Goal: Book appointment/travel/reservation

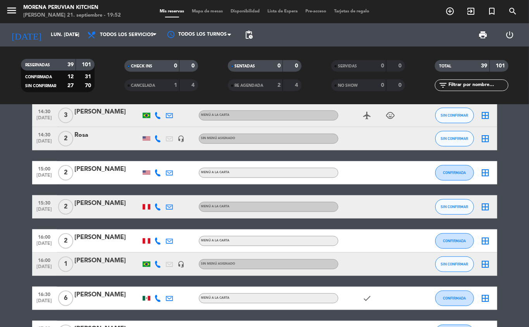
scroll to position [608, 0]
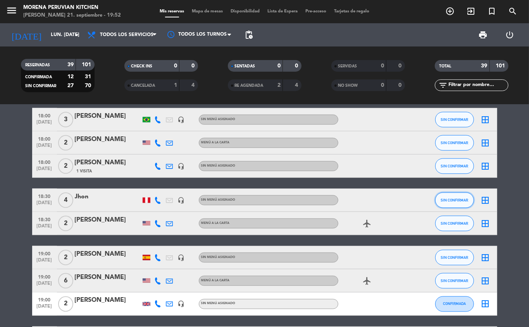
click at [451, 198] on span "SIN CONFIRMAR" at bounding box center [455, 200] width 28 height 4
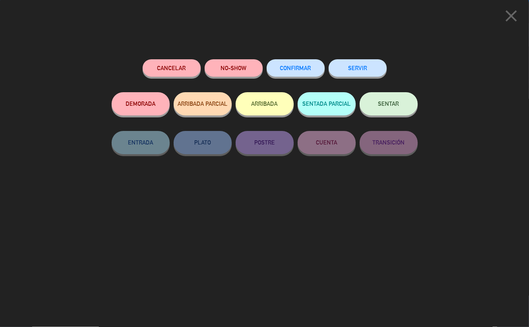
click at [291, 71] on span "CONFIRMAR" at bounding box center [295, 68] width 31 height 7
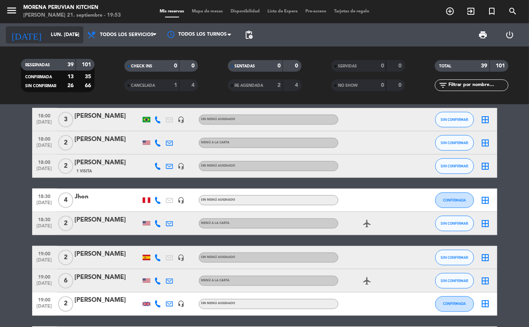
click at [64, 34] on input "lun. [DATE]" at bounding box center [79, 34] width 65 height 13
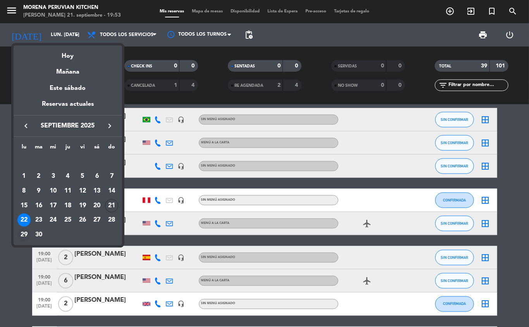
click at [27, 238] on div "29" at bounding box center [23, 234] width 13 height 13
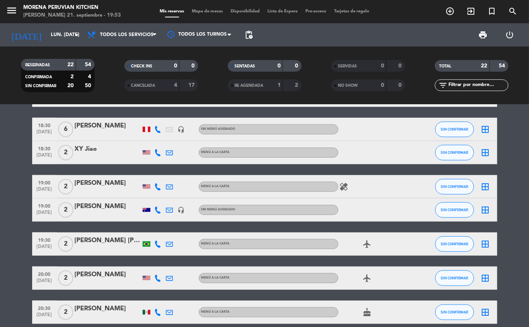
scroll to position [343, 0]
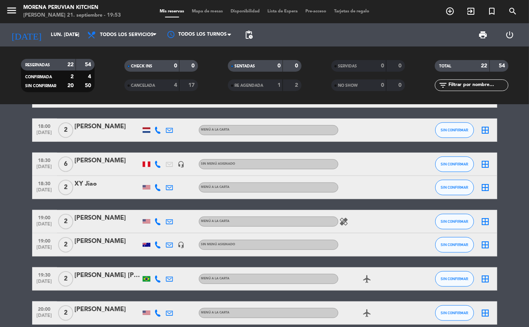
click at [96, 169] on div at bounding box center [108, 169] width 66 height 6
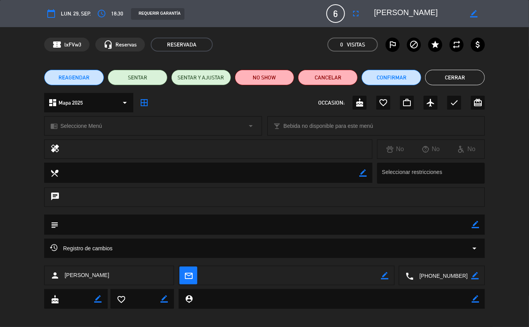
click at [100, 17] on icon "access_time" at bounding box center [101, 13] width 9 height 9
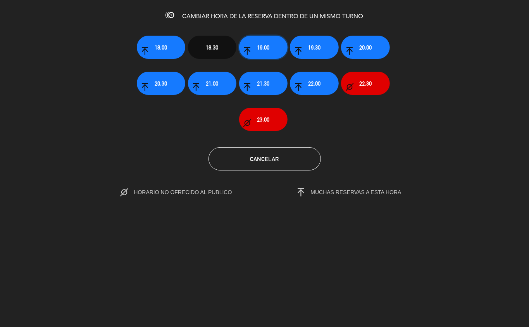
click at [270, 51] on button "19:00" at bounding box center [263, 47] width 48 height 23
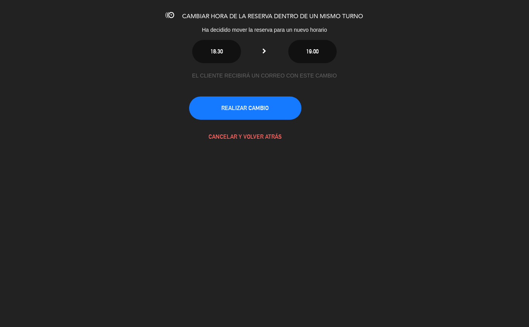
click at [270, 110] on button "REALIZAR CAMBIO" at bounding box center [245, 107] width 112 height 23
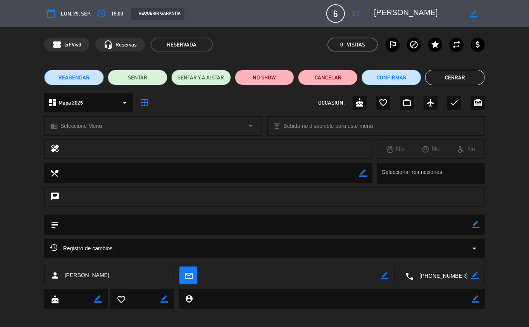
click at [462, 73] on button "Cerrar" at bounding box center [455, 77] width 60 height 15
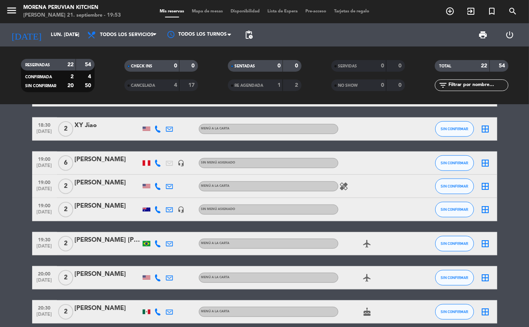
scroll to position [375, 0]
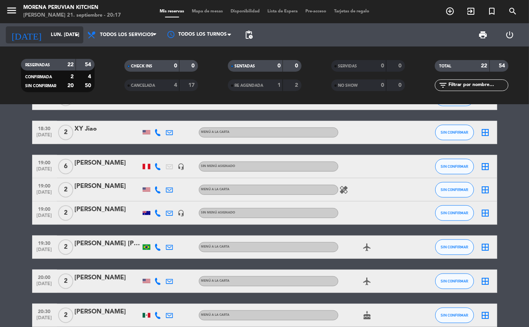
click at [47, 35] on input "lun. [DATE]" at bounding box center [79, 34] width 65 height 13
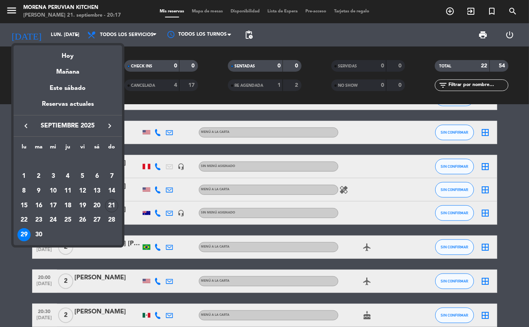
click at [54, 27] on div at bounding box center [264, 163] width 529 height 327
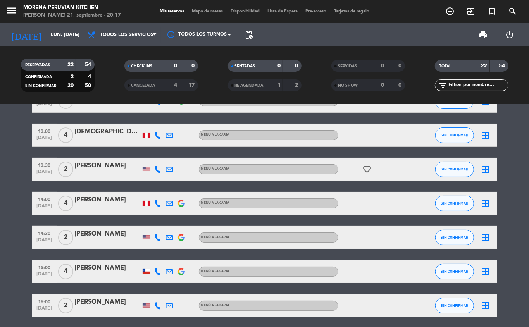
scroll to position [0, 0]
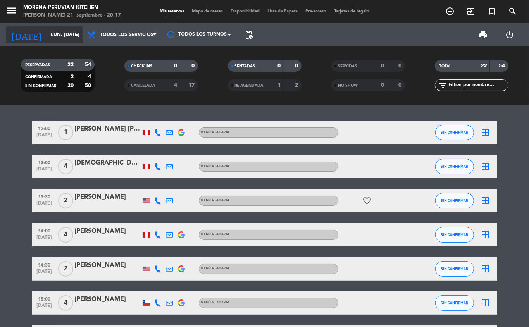
click at [61, 34] on input "lun. [DATE]" at bounding box center [79, 34] width 65 height 13
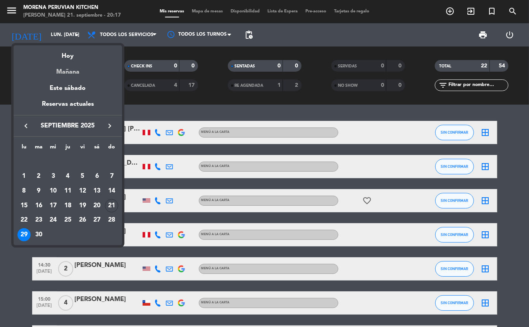
click at [80, 74] on div "Mañana" at bounding box center [68, 69] width 108 height 16
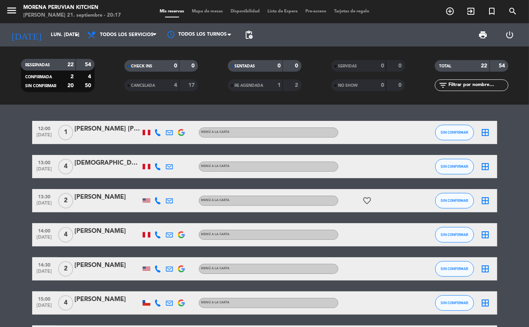
type input "lun. [DATE]"
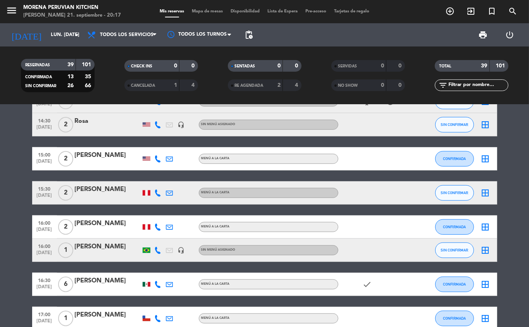
scroll to position [320, 0]
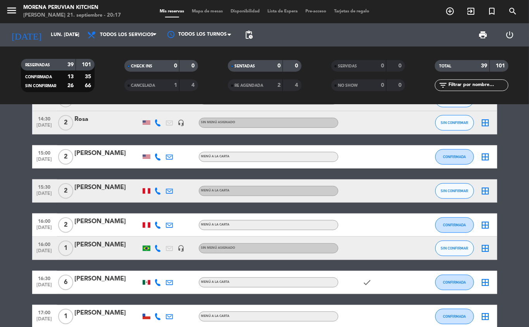
click at [450, 15] on icon "add_circle_outline" at bounding box center [449, 11] width 9 height 9
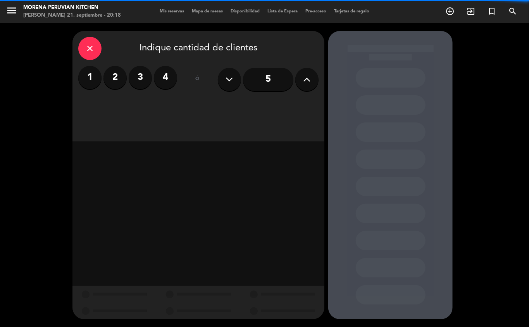
click at [140, 77] on label "3" at bounding box center [140, 77] width 23 height 23
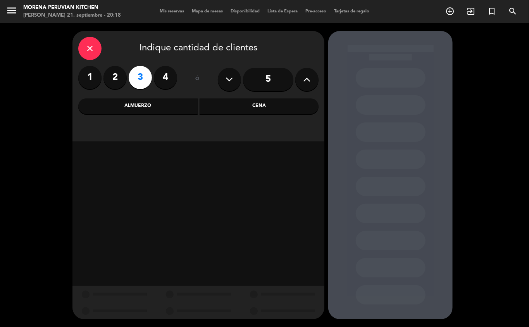
click at [135, 106] on div "Almuerzo" at bounding box center [137, 105] width 119 height 15
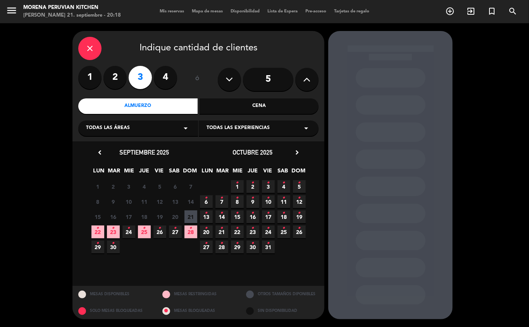
click at [98, 231] on icon "•" at bounding box center [97, 228] width 3 height 12
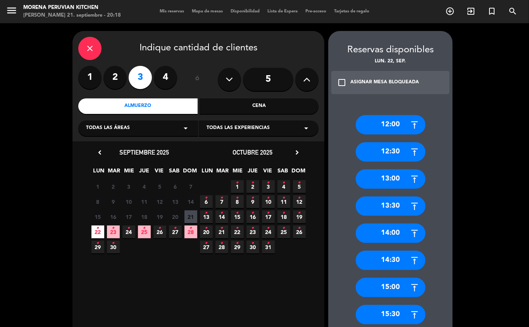
click at [386, 293] on div "15:00" at bounding box center [391, 287] width 70 height 19
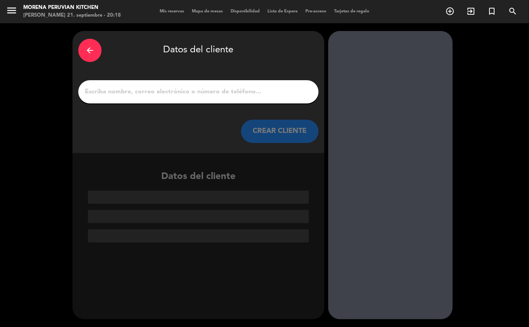
click at [211, 97] on input "1" at bounding box center [198, 91] width 229 height 11
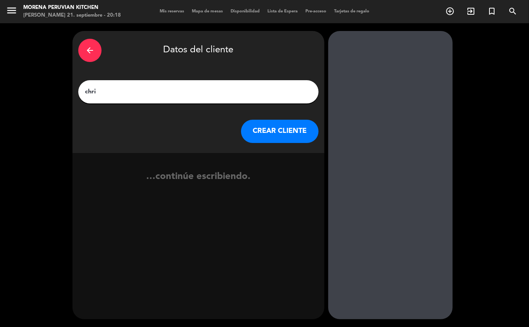
type input "[PERSON_NAME]"
click at [267, 133] on button "CREAR CLIENTE" at bounding box center [279, 131] width 77 height 23
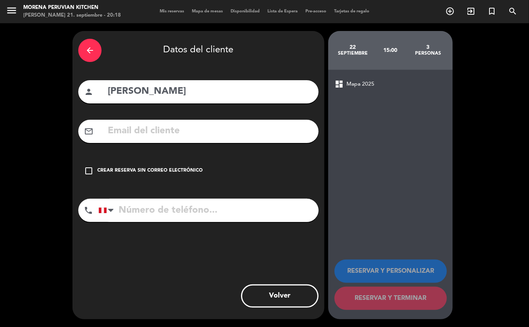
click at [141, 174] on div "Crear reserva sin correo electrónico" at bounding box center [149, 171] width 105 height 8
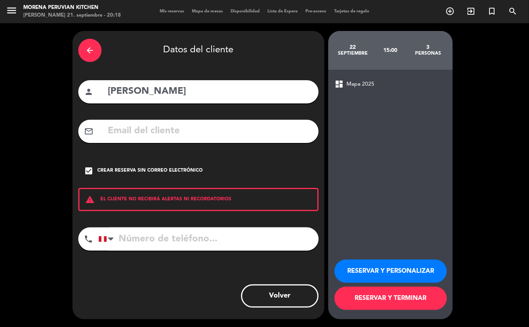
click at [132, 239] on input "tel" at bounding box center [208, 238] width 220 height 23
type input "[PHONE_NUMBER]"
click at [398, 295] on button "RESERVAR Y TERMINAR" at bounding box center [390, 298] width 112 height 23
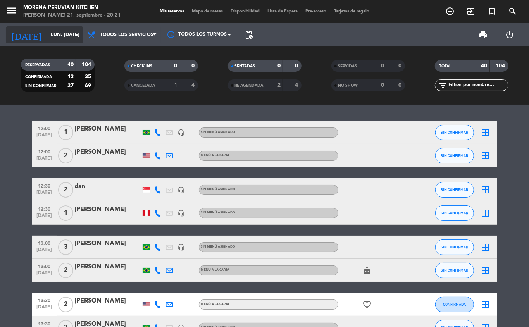
click at [49, 34] on input "lun. [DATE]" at bounding box center [79, 34] width 65 height 13
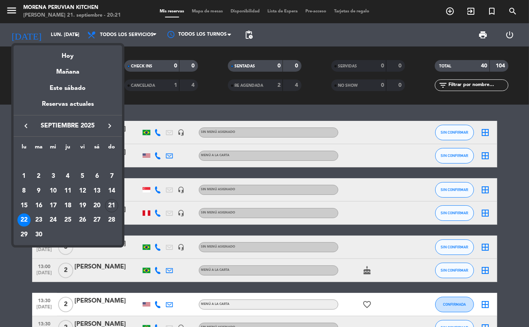
click at [50, 31] on div at bounding box center [264, 163] width 529 height 327
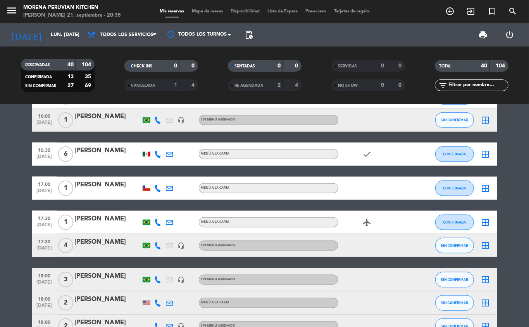
scroll to position [434, 0]
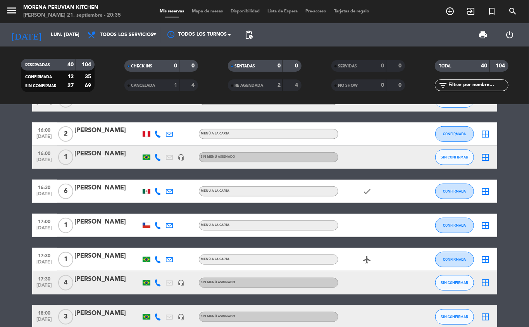
click at [451, 8] on icon "add_circle_outline" at bounding box center [449, 11] width 9 height 9
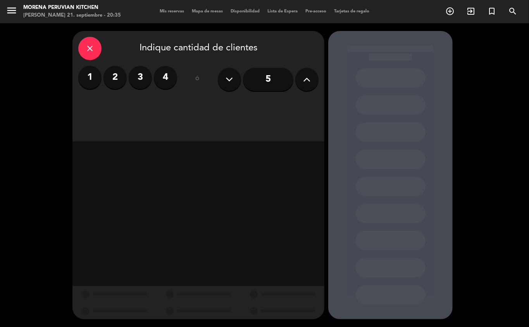
click at [115, 79] on label "2" at bounding box center [114, 77] width 23 height 23
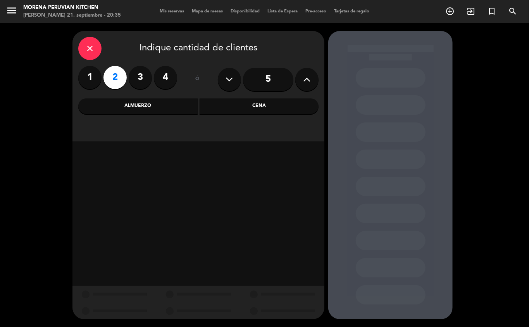
click at [269, 105] on div "Cena" at bounding box center [259, 105] width 119 height 15
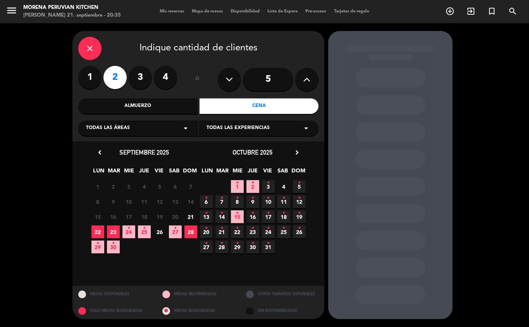
click at [145, 234] on span "25 •" at bounding box center [144, 231] width 13 height 13
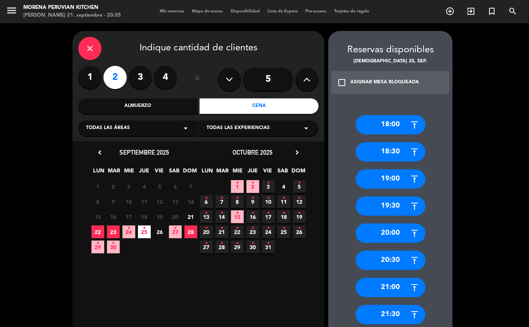
scroll to position [49, 0]
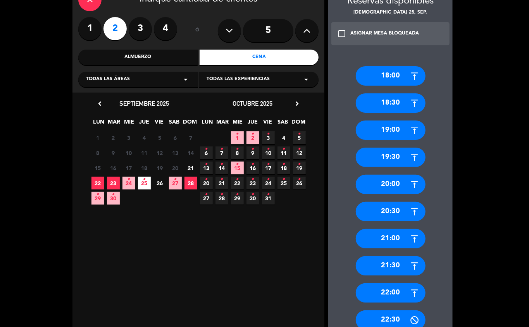
click at [397, 187] on div "20:00" at bounding box center [391, 184] width 70 height 19
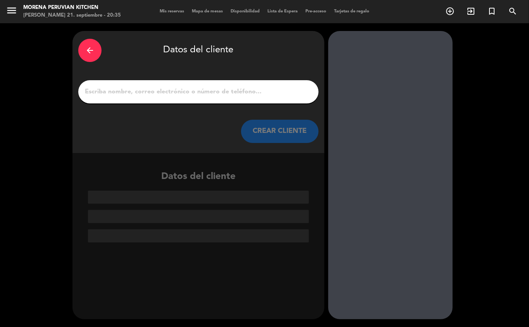
scroll to position [0, 0]
click at [176, 89] on input "1" at bounding box center [198, 91] width 229 height 11
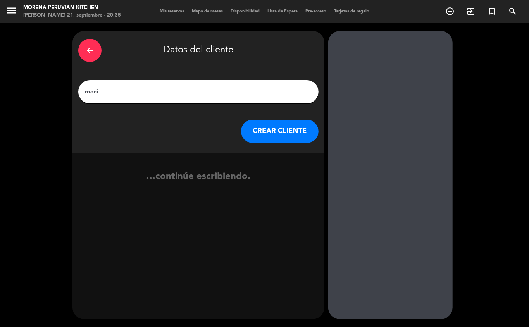
type input "maria"
click at [281, 136] on button "CREAR CLIENTE" at bounding box center [279, 131] width 77 height 23
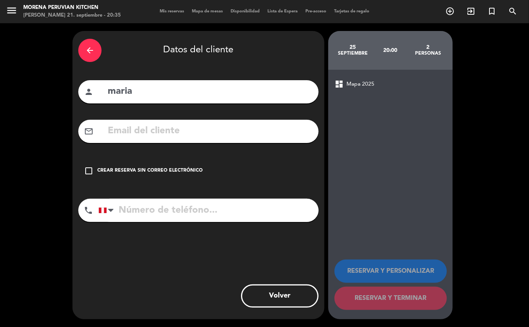
click at [137, 174] on div "Crear reserva sin correo electrónico" at bounding box center [149, 171] width 105 height 8
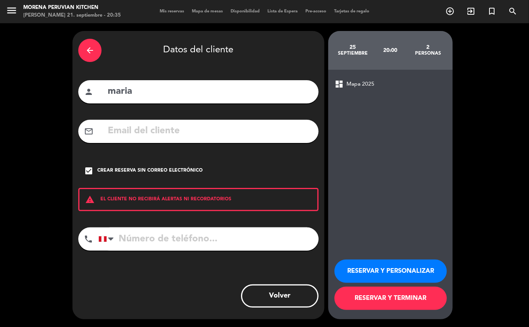
click at [134, 243] on input "tel" at bounding box center [208, 238] width 220 height 23
type input "[PHONE_NUMBER]"
click at [388, 307] on button "RESERVAR Y TERMINAR" at bounding box center [390, 298] width 112 height 23
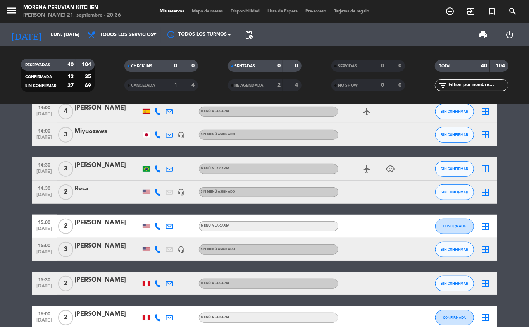
scroll to position [255, 0]
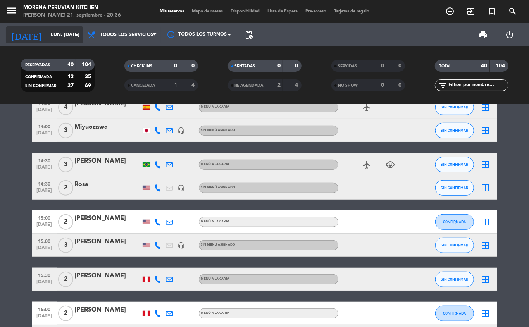
click at [62, 31] on input "lun. [DATE]" at bounding box center [79, 34] width 65 height 13
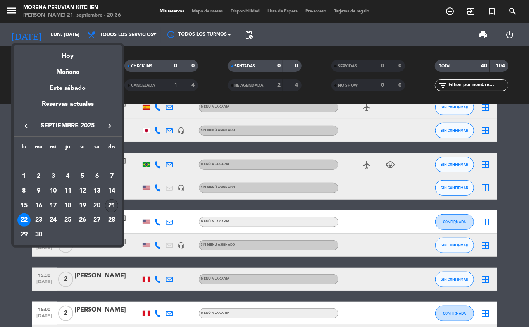
click at [112, 208] on div "21" at bounding box center [111, 205] width 13 height 13
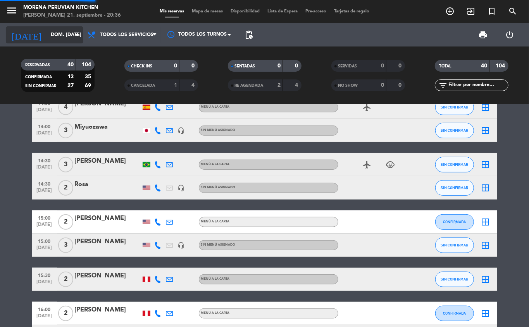
click at [65, 35] on input "dom. [DATE]" at bounding box center [79, 34] width 65 height 13
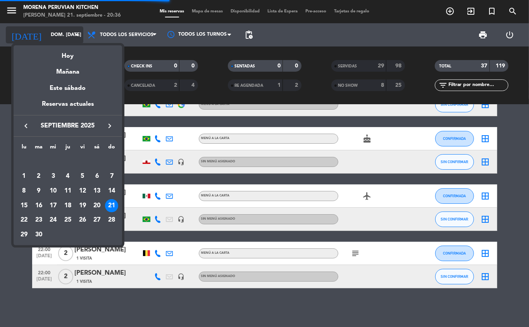
scroll to position [51, 0]
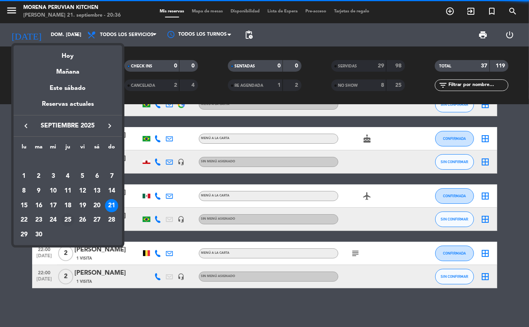
click at [67, 223] on div "25" at bounding box center [67, 219] width 13 height 13
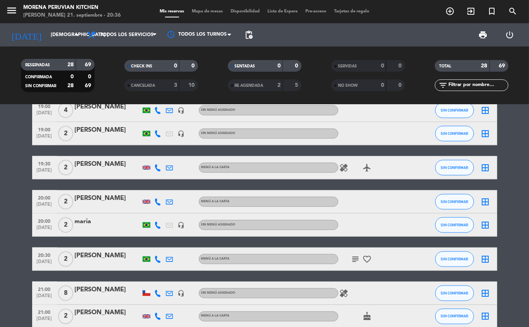
scroll to position [591, 0]
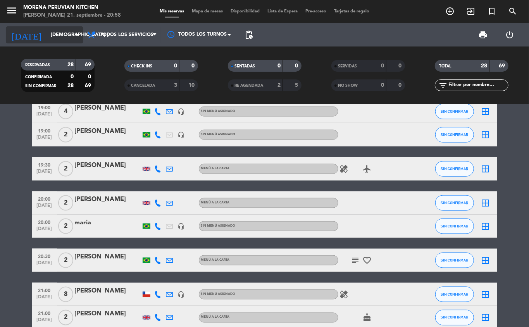
click at [60, 35] on input "[DEMOGRAPHIC_DATA] [DATE]" at bounding box center [79, 34] width 65 height 13
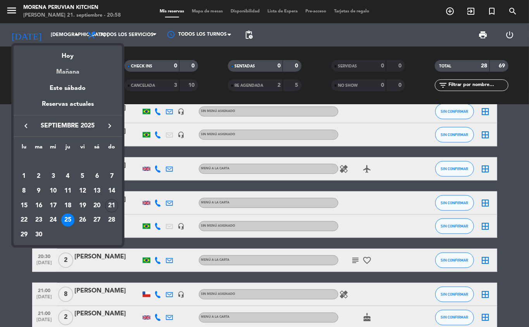
click at [78, 75] on div "Mañana" at bounding box center [68, 69] width 108 height 16
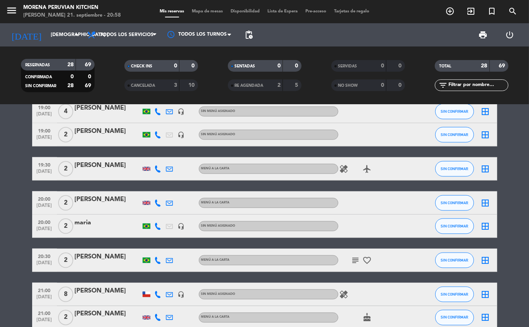
type input "lun. [DATE]"
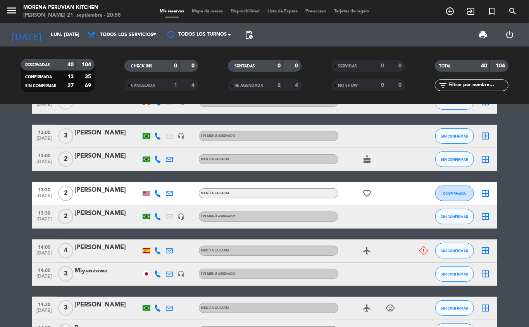
scroll to position [250, 0]
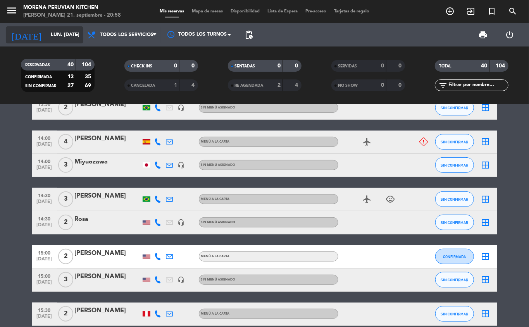
click at [63, 34] on input "lun. [DATE]" at bounding box center [79, 34] width 65 height 13
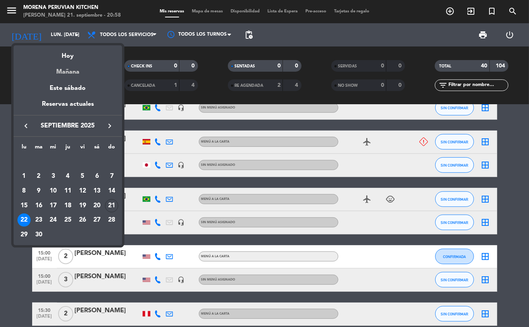
click at [71, 73] on div "Mañana" at bounding box center [68, 69] width 108 height 16
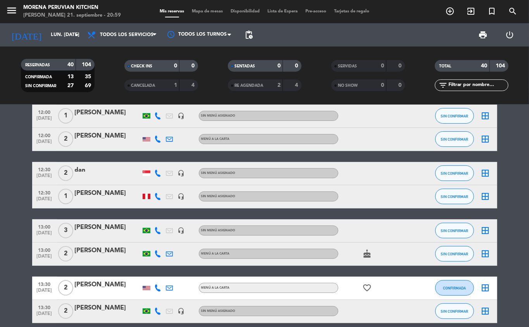
scroll to position [0, 0]
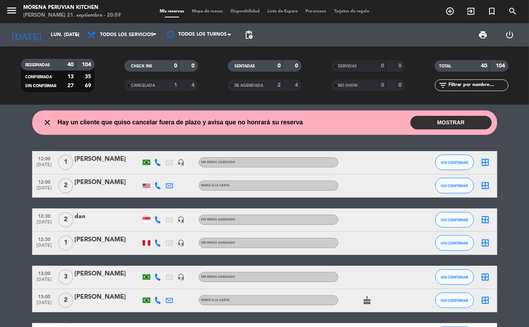
click at [451, 122] on button "MOSTRAR" at bounding box center [450, 123] width 81 height 14
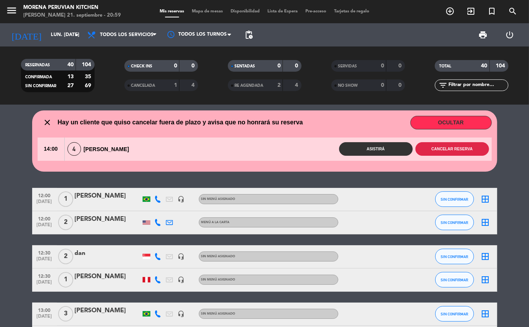
click at [459, 150] on button "Cancelar reserva" at bounding box center [452, 149] width 74 height 14
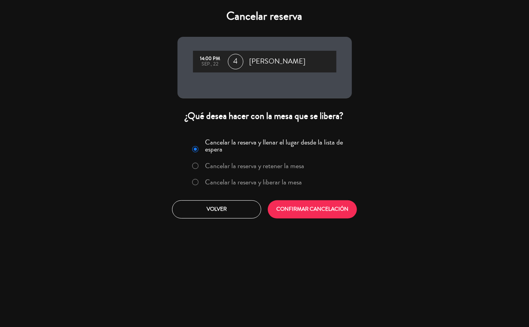
click at [278, 186] on label "Cancelar la reserva y liberar la mesa" at bounding box center [253, 182] width 97 height 7
click at [312, 210] on button "CONFIRMAR CANCELACIÓN" at bounding box center [312, 209] width 89 height 18
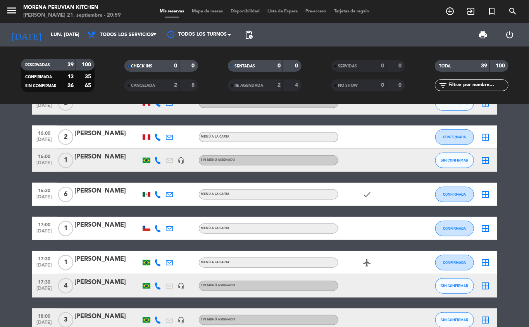
scroll to position [408, 0]
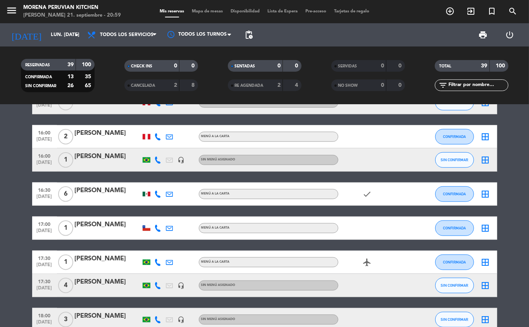
click at [451, 11] on icon "add_circle_outline" at bounding box center [449, 11] width 9 height 9
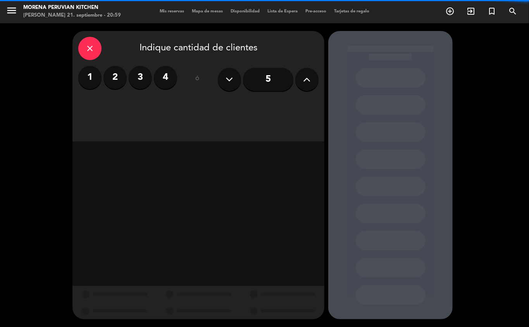
click at [117, 74] on label "2" at bounding box center [114, 77] width 23 height 23
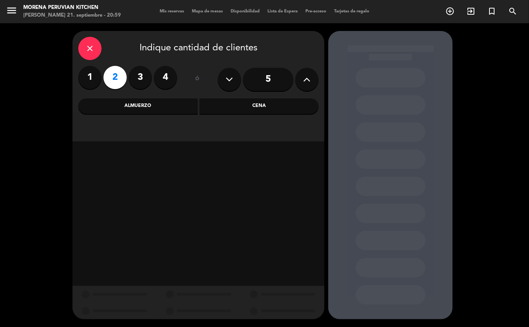
click at [152, 112] on div "Almuerzo" at bounding box center [137, 105] width 119 height 15
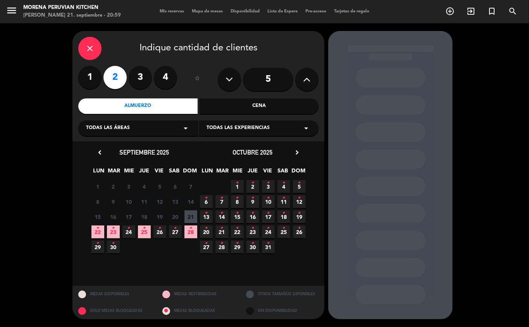
click at [100, 233] on span "22 •" at bounding box center [97, 231] width 13 height 13
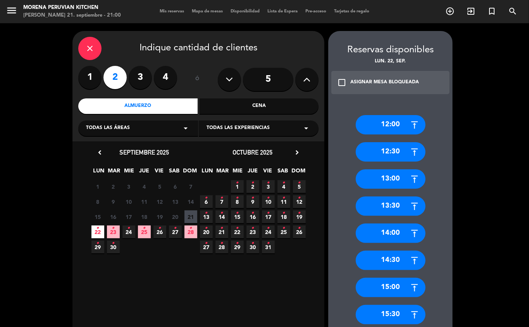
scroll to position [154, 0]
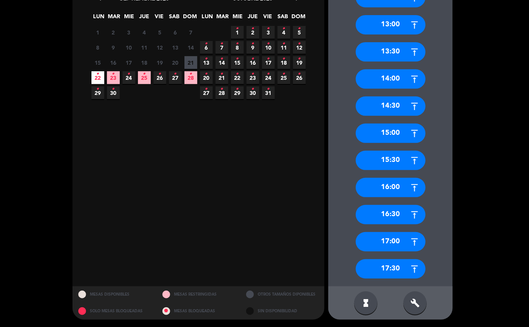
click at [398, 239] on div "17:00" at bounding box center [391, 241] width 70 height 19
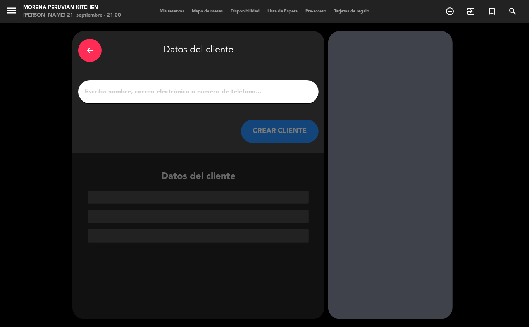
scroll to position [0, 0]
click at [184, 91] on input "1" at bounding box center [198, 91] width 229 height 11
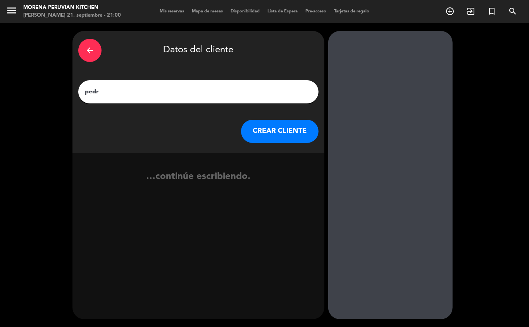
type input "[PERSON_NAME]"
click at [272, 137] on button "CREAR CLIENTE" at bounding box center [279, 131] width 77 height 23
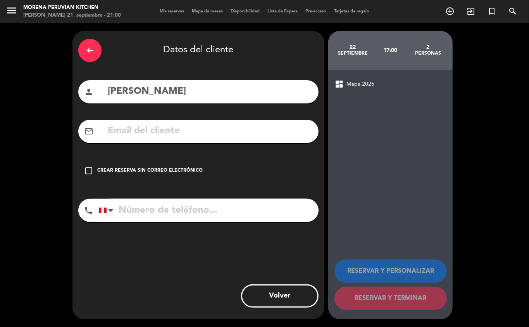
click at [171, 170] on div "Crear reserva sin correo electrónico" at bounding box center [149, 171] width 105 height 8
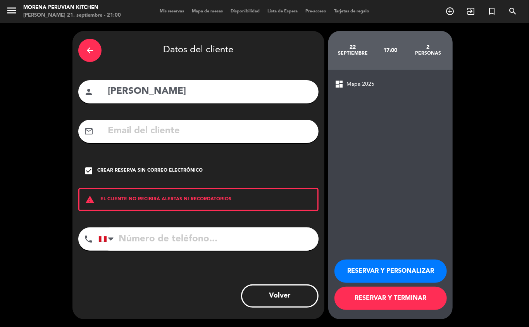
click at [191, 234] on input "tel" at bounding box center [208, 238] width 220 height 23
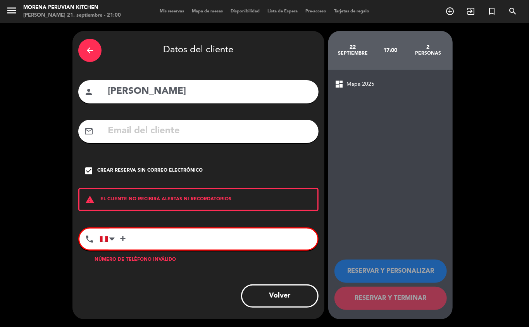
click at [236, 241] on input "+" at bounding box center [209, 239] width 218 height 21
click at [134, 244] on input "+17771996" at bounding box center [209, 239] width 218 height 21
click at [134, 241] on input "+17771996" at bounding box center [209, 239] width 218 height 21
type input "+"
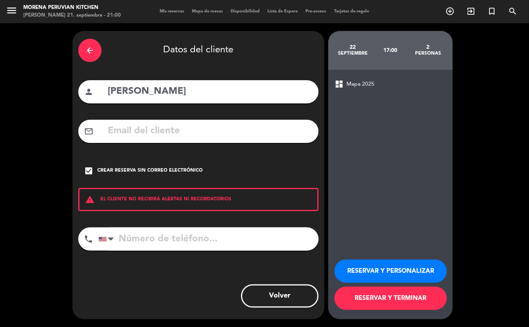
type input "+"
click at [103, 239] on div at bounding box center [103, 239] width 8 height 4
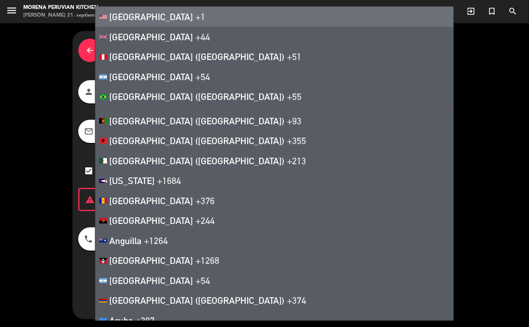
click at [176, 22] on li "[GEOGRAPHIC_DATA] +1" at bounding box center [274, 17] width 358 height 20
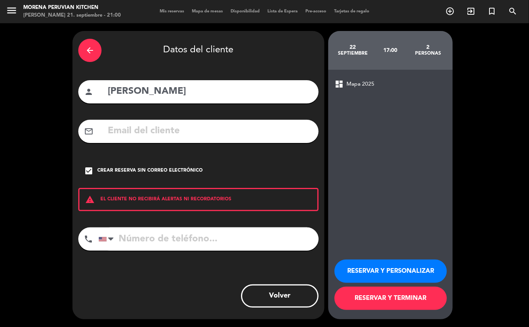
click at [163, 242] on input "tel" at bounding box center [208, 238] width 220 height 23
type input "[PHONE_NUMBER]"
click at [399, 298] on button "RESERVAR Y TERMINAR" at bounding box center [390, 298] width 112 height 23
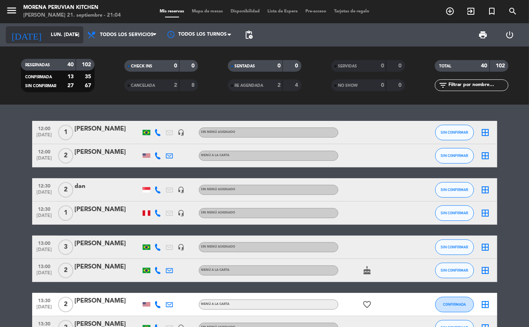
click at [52, 33] on input "lun. [DATE]" at bounding box center [79, 34] width 65 height 13
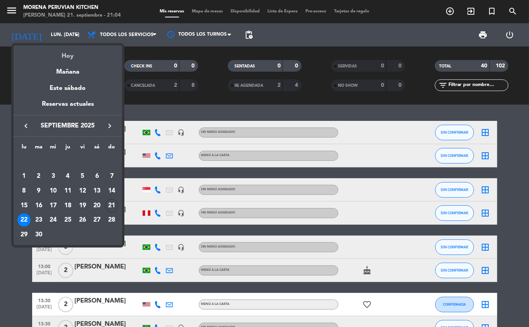
click at [69, 56] on div "Hoy" at bounding box center [68, 53] width 108 height 16
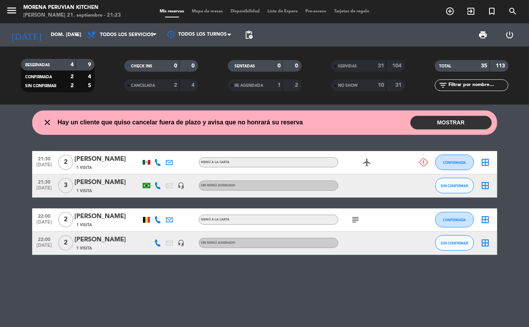
click at [427, 121] on button "MOSTRAR" at bounding box center [450, 123] width 81 height 14
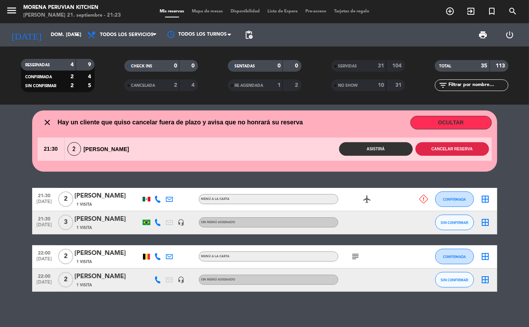
click at [441, 149] on button "Cancelar reserva" at bounding box center [452, 149] width 74 height 14
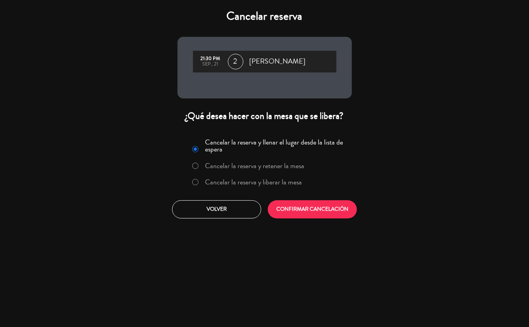
click at [242, 185] on label "Cancelar la reserva y liberar la mesa" at bounding box center [253, 182] width 97 height 7
click at [307, 217] on button "CONFIRMAR CANCELACIÓN" at bounding box center [312, 209] width 89 height 18
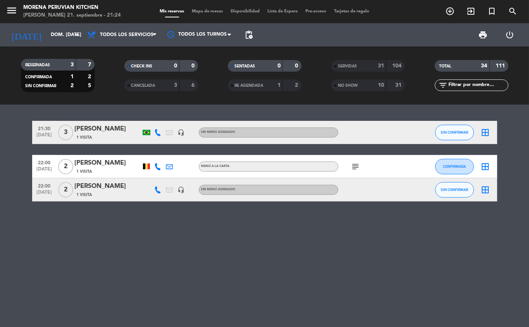
click at [352, 167] on icon "subject" at bounding box center [355, 166] width 9 height 9
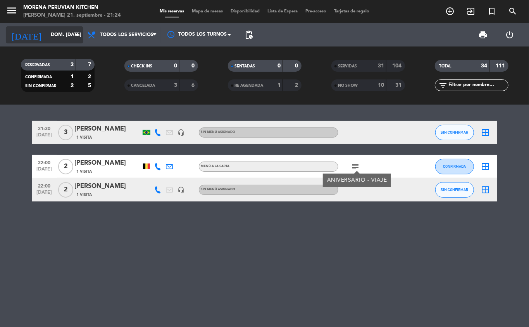
click at [50, 36] on input "dom. [DATE]" at bounding box center [79, 34] width 65 height 13
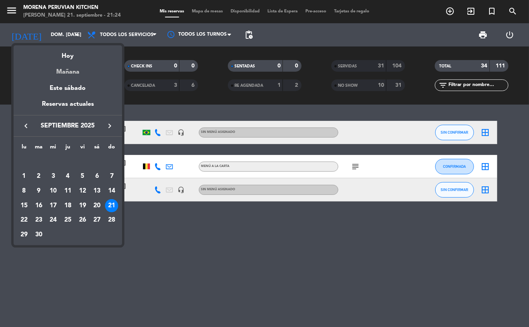
click at [70, 73] on div "Mañana" at bounding box center [68, 69] width 108 height 16
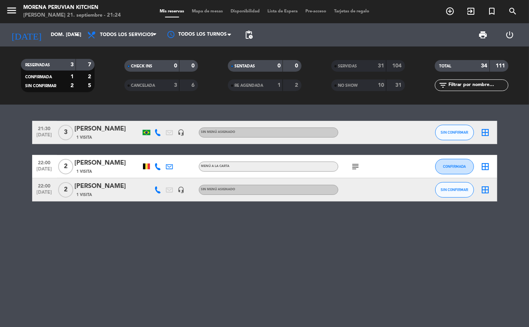
type input "lun. [DATE]"
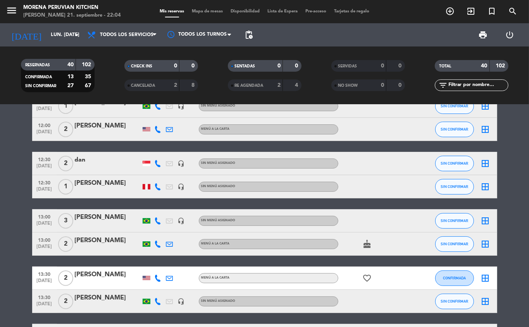
scroll to position [33, 0]
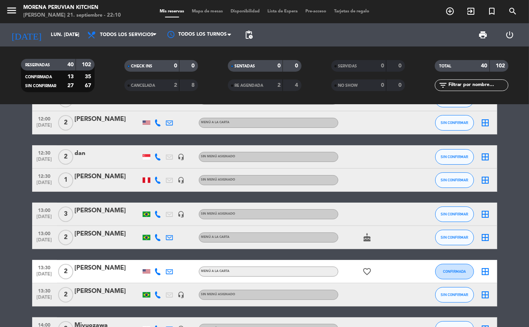
click at [248, 37] on span "pending_actions" at bounding box center [248, 34] width 9 height 9
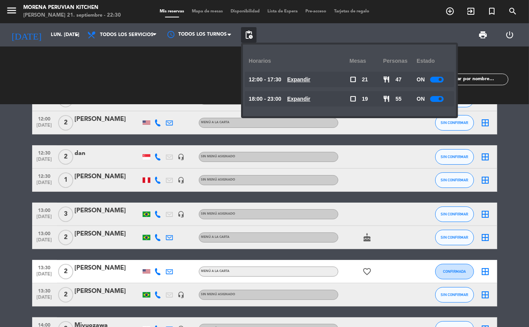
scroll to position [0, 0]
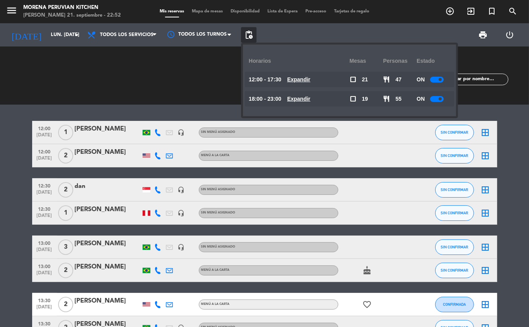
click at [174, 67] on div "CHECK INS 0 0 CANCELADA 2 8" at bounding box center [160, 75] width 103 height 43
